Goal: Information Seeking & Learning: Learn about a topic

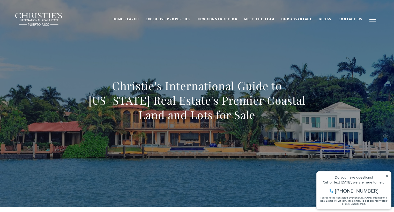
click at [387, 173] on div "Do you have questions? Call or text today, we are here to help! 347-797-5825 I …" at bounding box center [354, 189] width 74 height 37
click at [386, 176] on icon at bounding box center [386, 175] width 3 height 3
click at [387, 176] on icon at bounding box center [386, 175] width 3 height 3
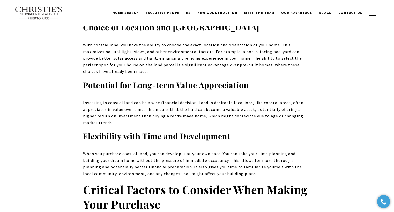
scroll to position [569, 0]
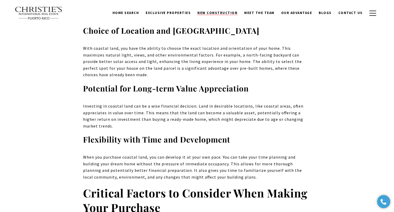
click at [234, 14] on span "New Construction" at bounding box center [217, 13] width 40 height 4
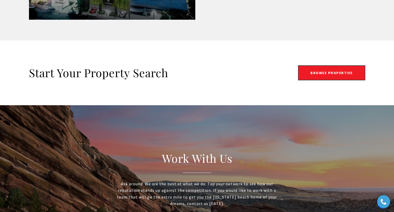
scroll to position [957, 0]
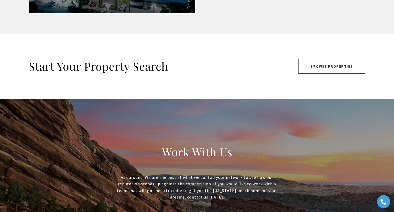
click at [334, 63] on link "Browse Properties" at bounding box center [331, 66] width 67 height 15
click at [334, 68] on link "Browse Properties" at bounding box center [331, 66] width 67 height 15
click at [337, 67] on link "Browse Properties" at bounding box center [331, 66] width 67 height 15
click at [312, 69] on link "Browse Properties" at bounding box center [331, 66] width 67 height 15
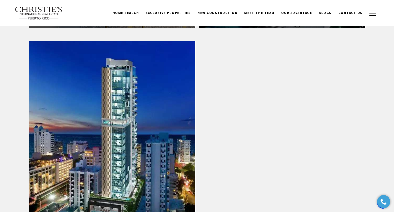
scroll to position [724, 0]
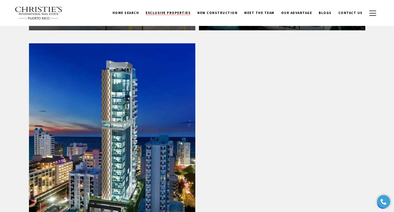
click at [178, 14] on span "Exclusive Properties" at bounding box center [168, 13] width 45 height 4
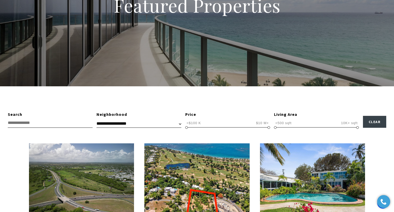
scroll to position [78, 0]
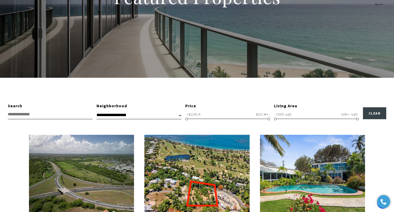
click at [146, 113] on select "**********" at bounding box center [138, 115] width 85 height 8
select select "**********"
click at [96, 111] on select "**********" at bounding box center [138, 115] width 85 height 8
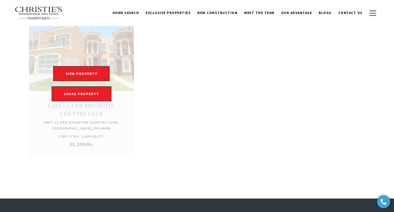
scroll to position [181, 0]
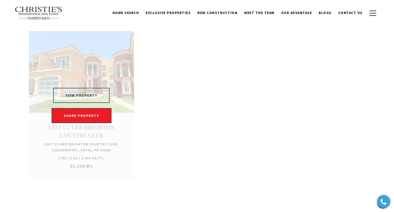
click at [89, 97] on button "VIEW PROPERTY" at bounding box center [81, 95] width 57 height 15
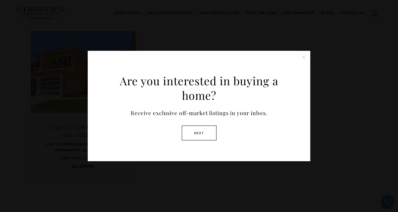
click at [303, 58] on button "Close this option" at bounding box center [303, 57] width 10 height 10
click at [200, 131] on ul "For Lease Unit C2 URB BRIGHTON COUNTRY CLUB Unit C2 URB [GEOGRAPHIC_DATA], [GEO…" at bounding box center [199, 105] width 336 height 148
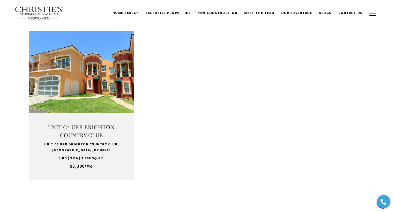
click at [189, 13] on span "Exclusive Properties" at bounding box center [168, 13] width 45 height 4
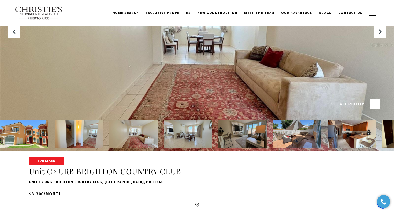
scroll to position [52, 0]
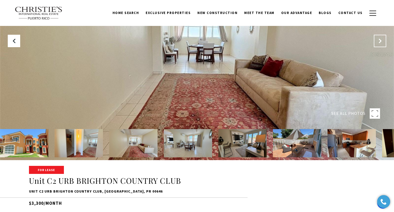
click at [378, 40] on icon "Next Slide" at bounding box center [379, 40] width 5 height 5
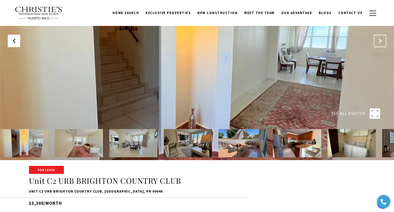
click at [378, 40] on icon "Next Slide" at bounding box center [379, 40] width 5 height 5
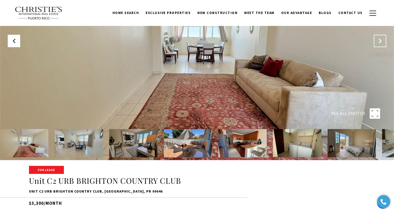
click at [378, 40] on icon "Next Slide" at bounding box center [379, 40] width 5 height 5
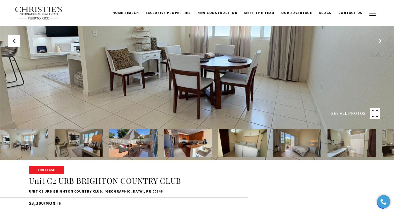
click at [378, 40] on icon "Next Slide" at bounding box center [379, 40] width 5 height 5
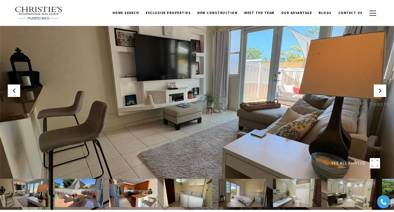
scroll to position [0, 0]
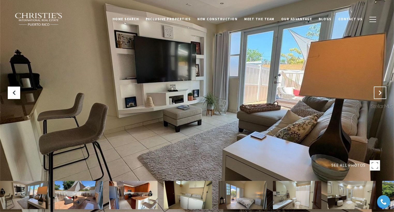
click at [377, 92] on icon "Next Slide" at bounding box center [379, 92] width 5 height 5
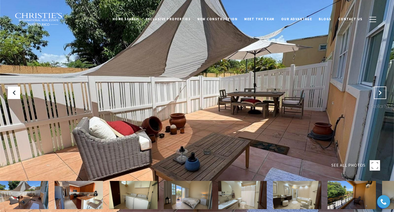
click at [377, 92] on icon "Next Slide" at bounding box center [379, 92] width 5 height 5
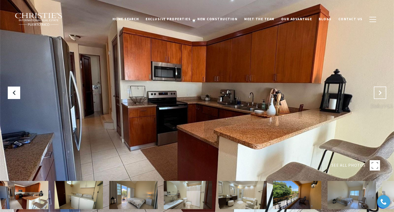
click at [377, 92] on icon "Next Slide" at bounding box center [379, 92] width 5 height 5
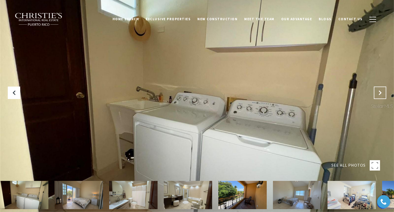
click at [377, 92] on icon "Next Slide" at bounding box center [379, 92] width 5 height 5
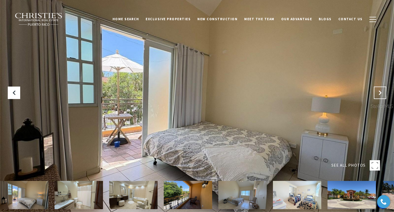
click at [377, 92] on icon "Next Slide" at bounding box center [379, 92] width 5 height 5
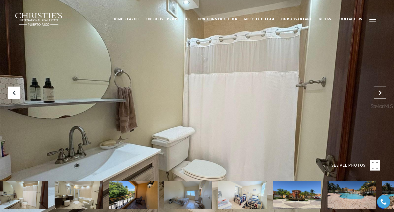
click at [377, 92] on icon "Next Slide" at bounding box center [379, 92] width 5 height 5
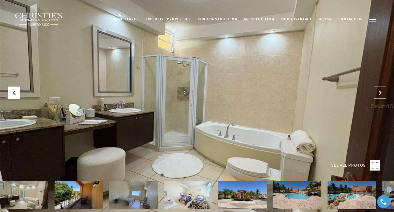
click at [377, 92] on icon "Next Slide" at bounding box center [379, 92] width 5 height 5
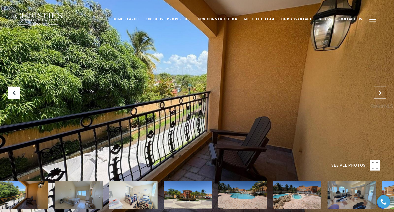
click at [377, 92] on button "Next Slide" at bounding box center [380, 92] width 12 height 12
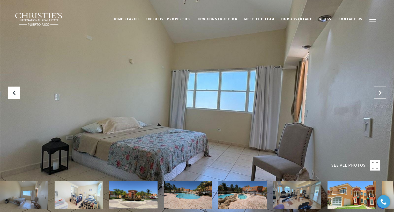
click at [377, 92] on button "Next Slide" at bounding box center [380, 92] width 12 height 12
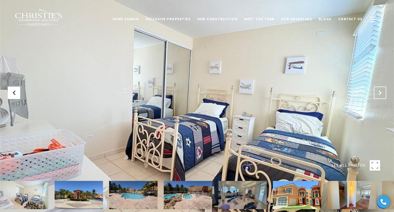
click at [377, 92] on button "Next Slide" at bounding box center [380, 92] width 12 height 12
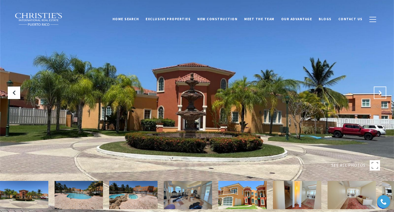
click at [377, 92] on button "Next Slide" at bounding box center [380, 92] width 12 height 12
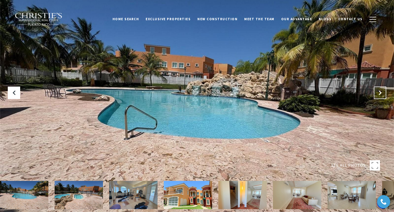
click at [377, 92] on button "Next Slide" at bounding box center [380, 92] width 12 height 12
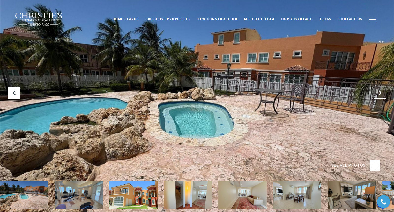
click at [377, 92] on button "Next Slide" at bounding box center [380, 92] width 12 height 12
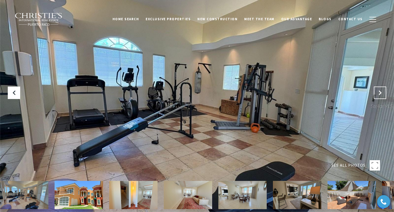
click at [377, 92] on button "Next Slide" at bounding box center [380, 92] width 12 height 12
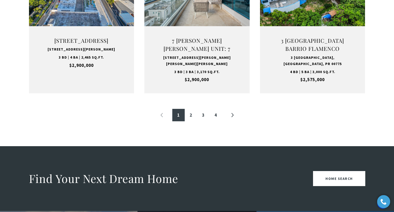
scroll to position [621, 0]
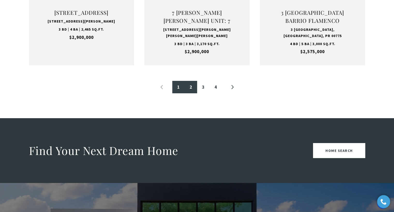
click at [193, 87] on link "2" at bounding box center [191, 87] width 12 height 12
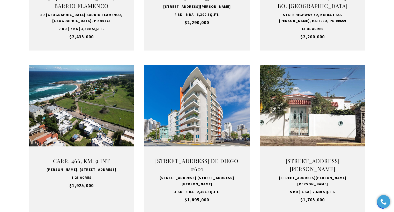
scroll to position [310, 0]
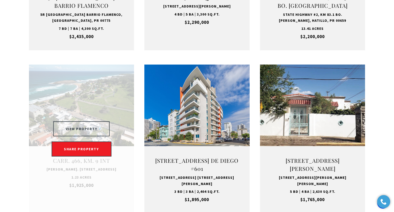
click at [90, 122] on button "VIEW PROPERTY" at bounding box center [81, 128] width 57 height 15
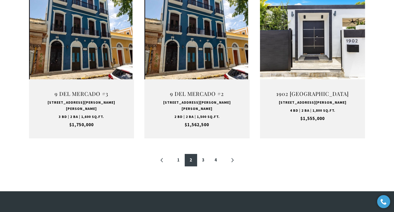
scroll to position [543, 0]
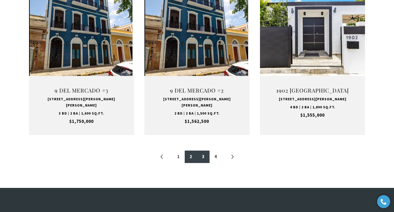
click at [200, 150] on link "3" at bounding box center [203, 156] width 12 height 12
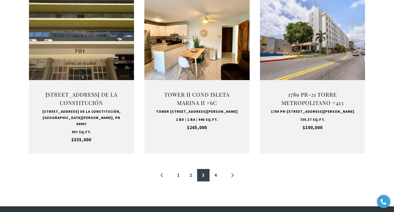
scroll to position [543, 0]
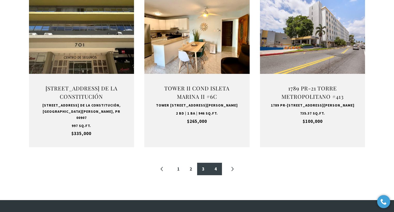
click at [215, 166] on link "4" at bounding box center [215, 168] width 12 height 12
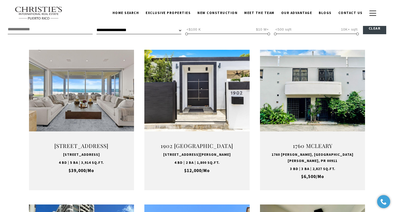
scroll to position [155, 0]
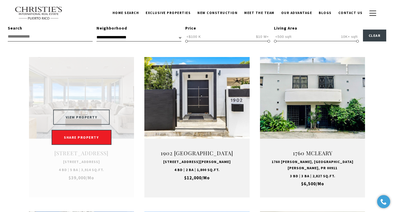
click at [91, 124] on button "VIEW PROPERTY" at bounding box center [81, 116] width 57 height 15
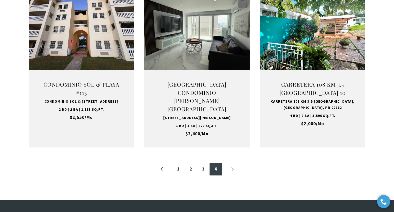
scroll to position [569, 0]
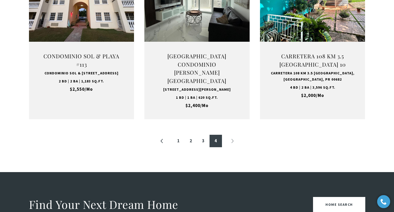
click at [229, 147] on li "»" at bounding box center [232, 140] width 12 height 12
click at [232, 146] on li "»" at bounding box center [232, 140] width 12 height 12
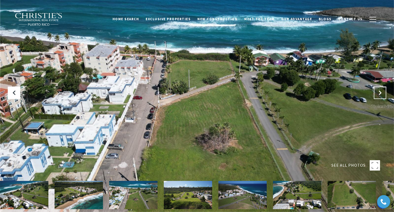
click at [381, 93] on icon "Next Slide" at bounding box center [379, 92] width 5 height 5
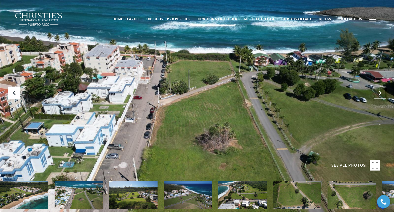
click at [381, 93] on icon "Next Slide" at bounding box center [379, 92] width 5 height 5
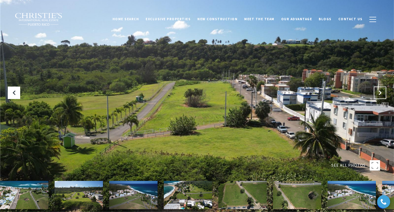
click at [381, 93] on icon "Next Slide" at bounding box center [379, 92] width 5 height 5
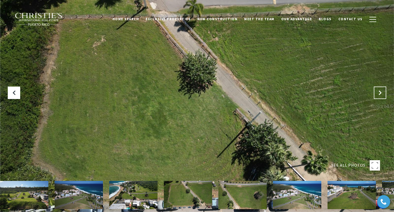
click at [381, 93] on icon "Next Slide" at bounding box center [379, 92] width 5 height 5
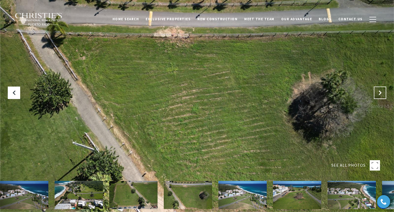
click at [381, 93] on icon "Next Slide" at bounding box center [379, 92] width 5 height 5
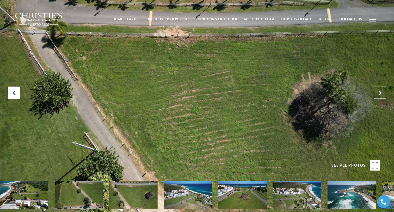
click at [381, 93] on icon "Next Slide" at bounding box center [379, 92] width 5 height 5
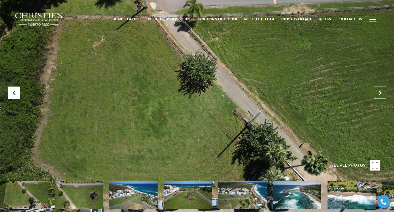
click at [381, 93] on icon "Next Slide" at bounding box center [379, 92] width 5 height 5
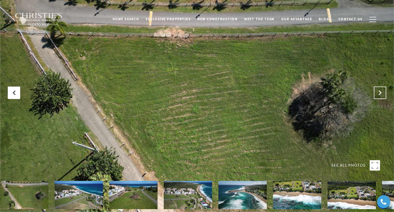
click at [381, 93] on icon "Next Slide" at bounding box center [379, 92] width 5 height 5
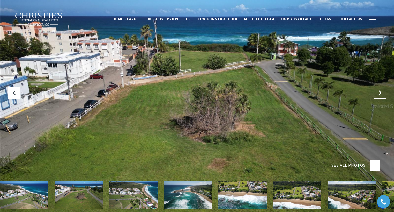
click at [381, 93] on icon "Next Slide" at bounding box center [379, 92] width 5 height 5
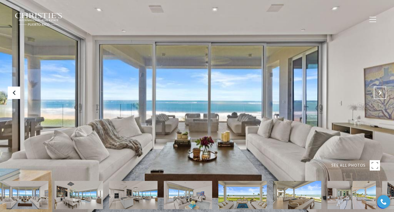
click at [382, 95] on button "Next Slide" at bounding box center [380, 92] width 12 height 12
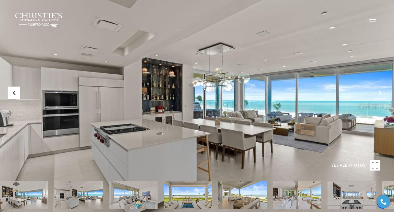
click at [382, 95] on button "Next Slide" at bounding box center [380, 92] width 12 height 12
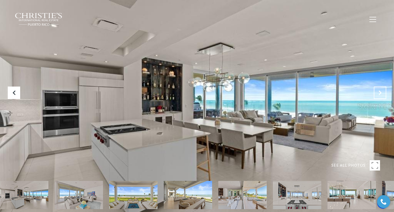
click at [382, 95] on button "Next Slide" at bounding box center [380, 92] width 12 height 12
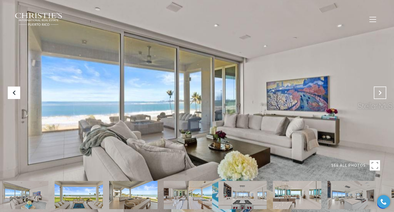
click at [382, 95] on button "Next Slide" at bounding box center [380, 92] width 12 height 12
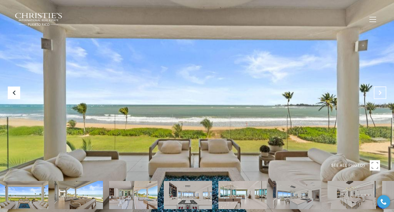
click at [382, 95] on button "Next Slide" at bounding box center [380, 92] width 12 height 12
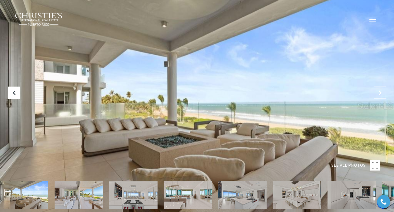
click at [382, 95] on button "Next Slide" at bounding box center [380, 92] width 12 height 12
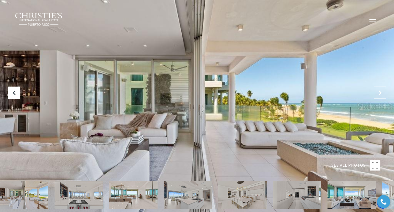
click at [382, 95] on button "Next Slide" at bounding box center [380, 92] width 12 height 12
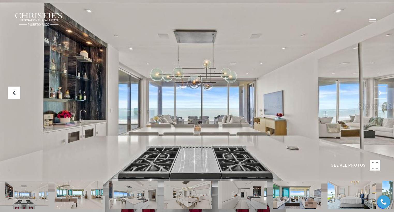
click at [382, 95] on button "Next Slide" at bounding box center [380, 92] width 12 height 12
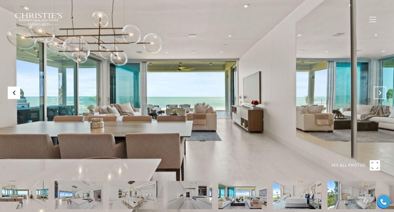
click at [382, 95] on button "Next Slide" at bounding box center [380, 92] width 12 height 12
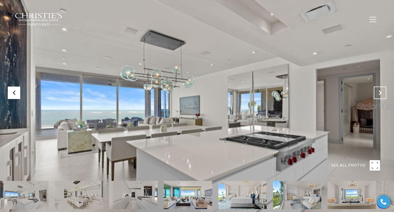
click at [382, 95] on button "Next Slide" at bounding box center [380, 92] width 12 height 12
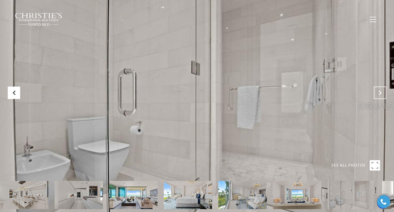
click at [379, 93] on icon "Next Slide" at bounding box center [379, 92] width 5 height 5
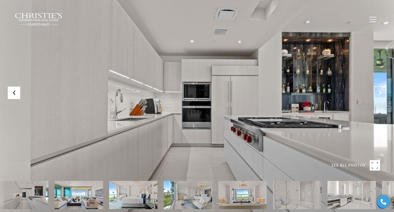
click at [379, 93] on icon "Next Slide" at bounding box center [379, 92] width 5 height 5
